Goal: Task Accomplishment & Management: Manage account settings

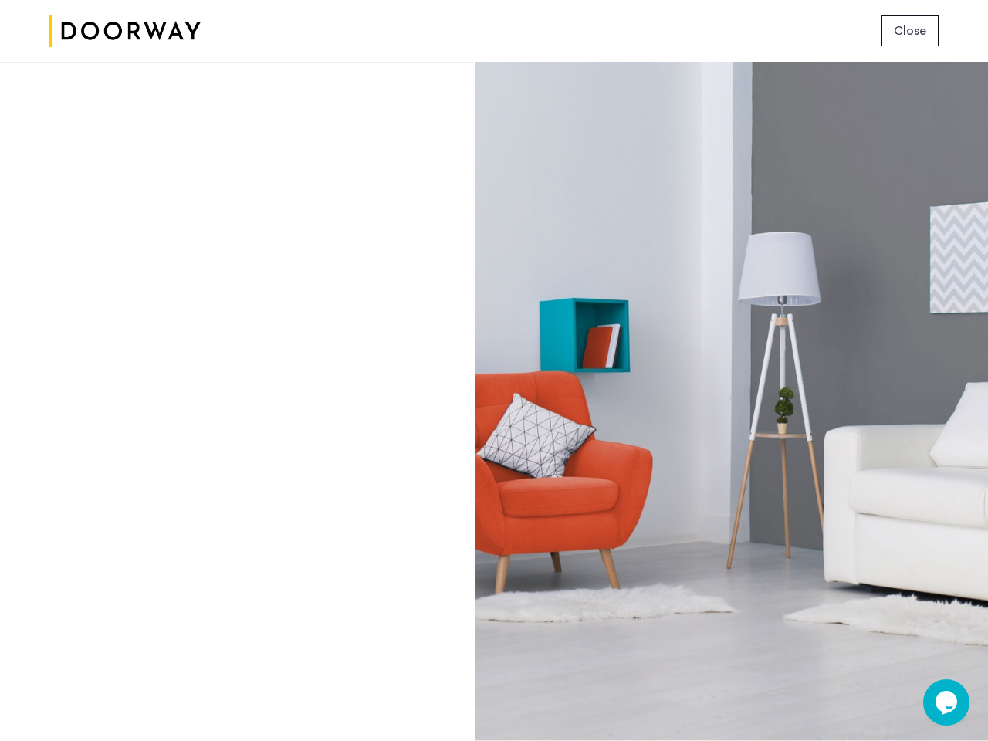
click at [910, 31] on span "Close" at bounding box center [910, 31] width 32 height 19
click at [946, 702] on icon "Chat widget" at bounding box center [946, 702] width 22 height 23
